Goal: Transaction & Acquisition: Purchase product/service

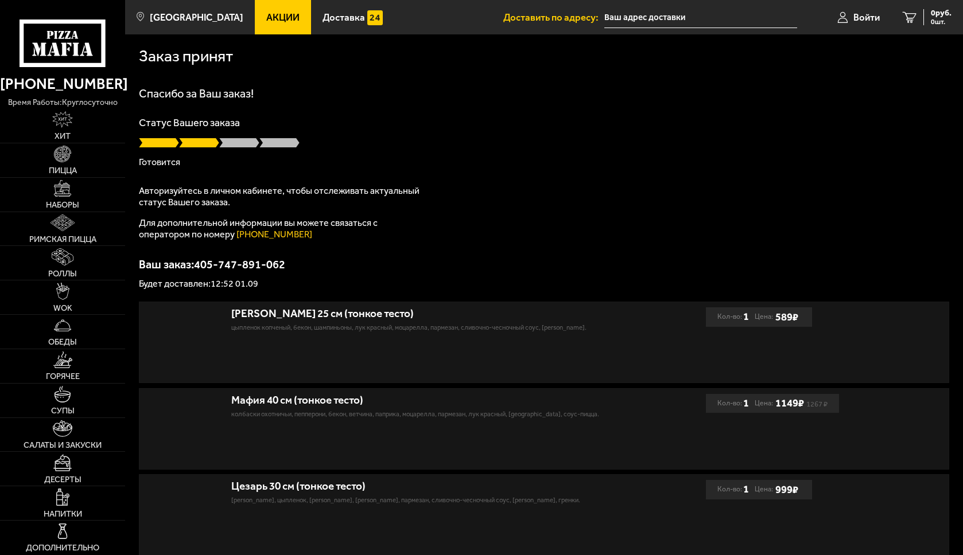
type input "[STREET_ADDRESS]"
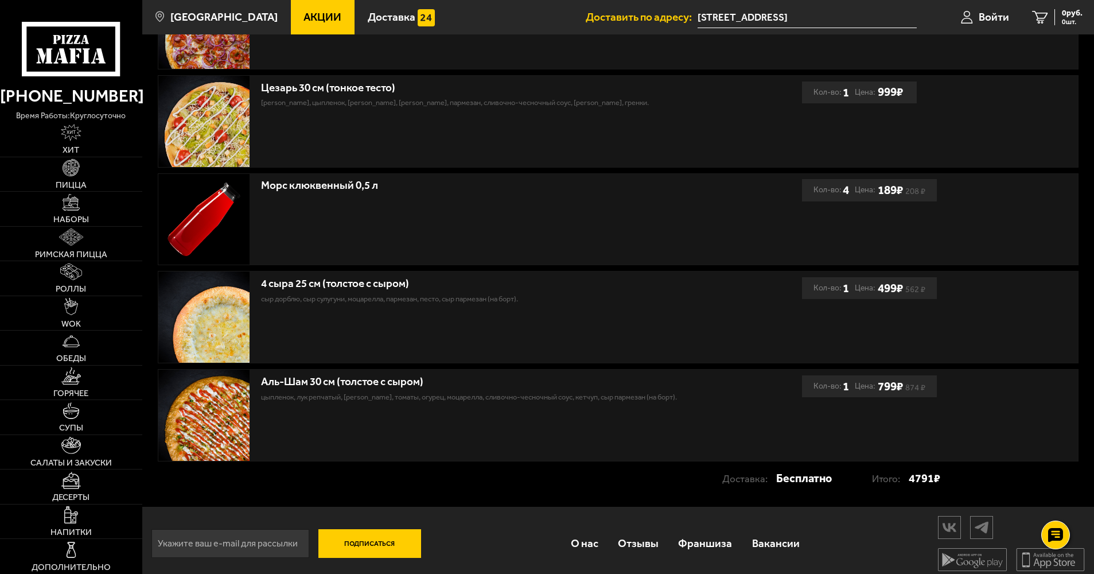
scroll to position [441, 0]
